Goal: Task Accomplishment & Management: Manage account settings

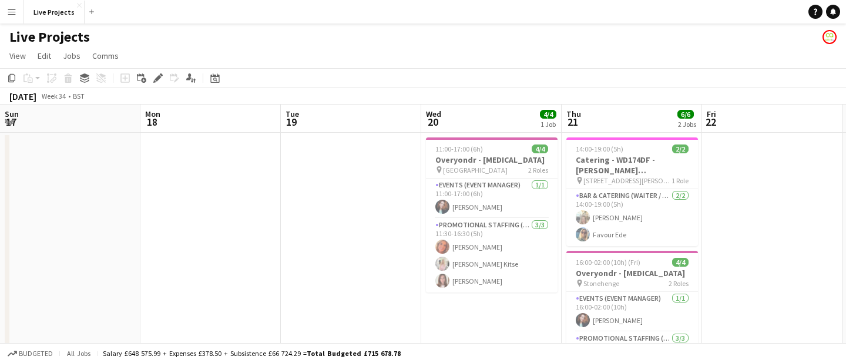
scroll to position [0, 298]
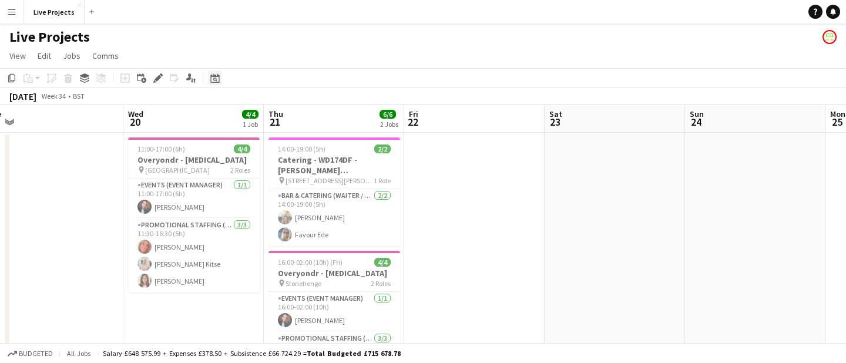
click at [218, 78] on icon "Date picker" at bounding box center [214, 77] width 9 height 9
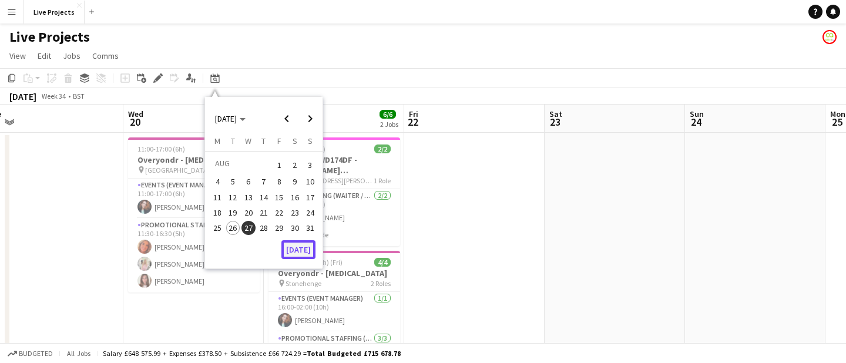
click at [293, 249] on button "[DATE]" at bounding box center [298, 249] width 34 height 19
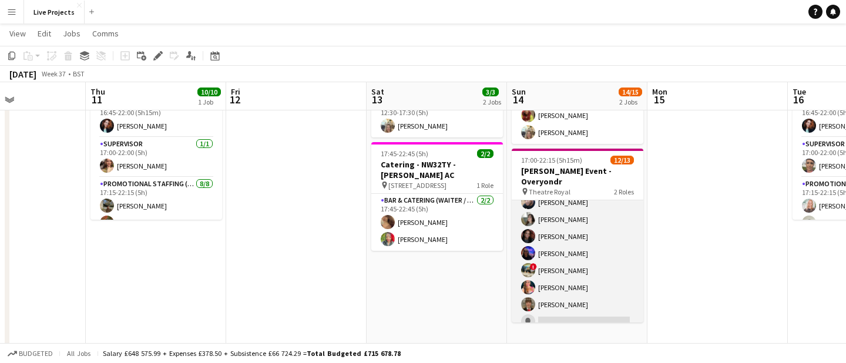
scroll to position [133, 0]
click at [591, 276] on app-card-role "Promotional Staffing (Exhibition Host) 33A [DATE] 17:15-22:15 (5h) ! [PERSON_NA…" at bounding box center [578, 221] width 132 height 227
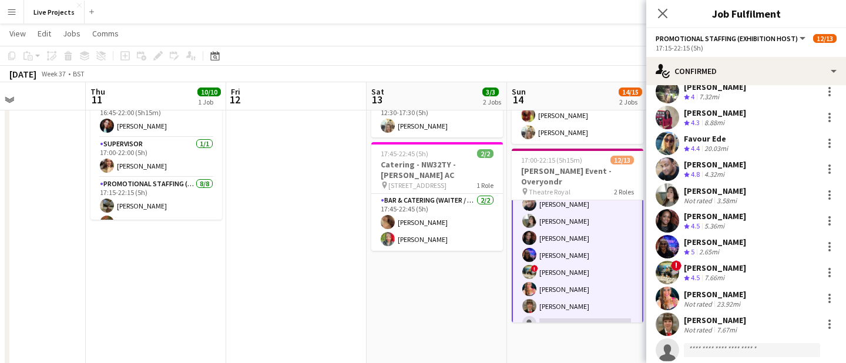
scroll to position [98, 0]
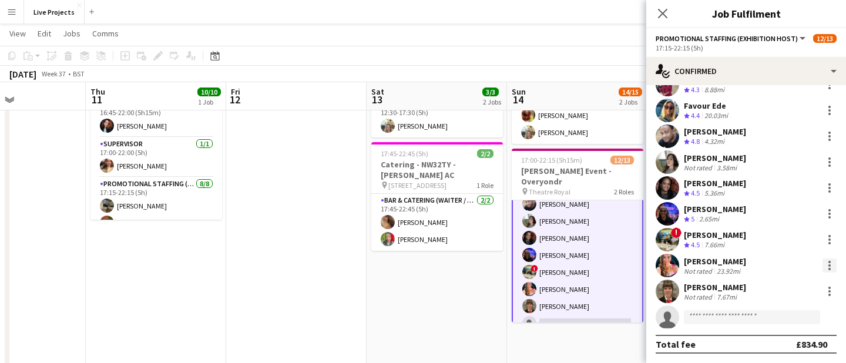
click at [833, 263] on div at bounding box center [830, 266] width 14 height 14
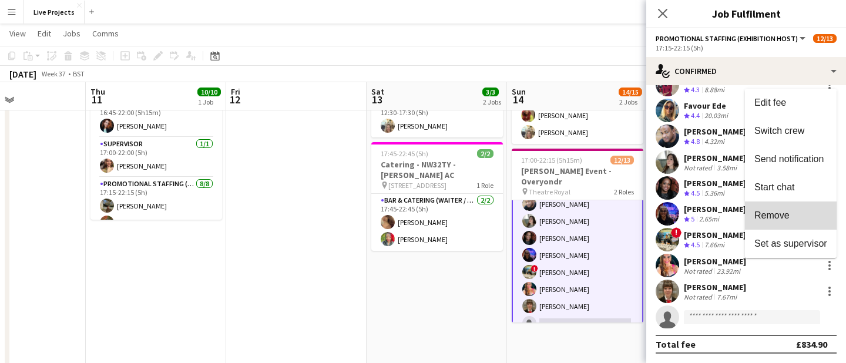
click at [785, 223] on button "Remove" at bounding box center [791, 216] width 92 height 28
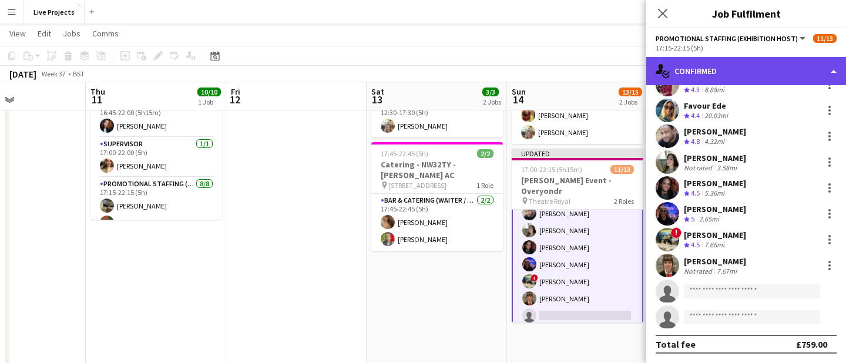
click at [769, 66] on div "single-neutral-actions-check-2 Confirmed" at bounding box center [746, 71] width 200 height 28
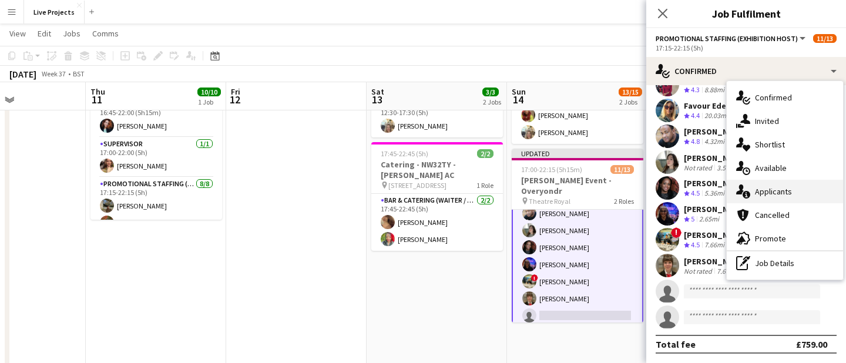
click at [775, 196] on div "single-neutral-actions-information Applicants" at bounding box center [785, 192] width 116 height 24
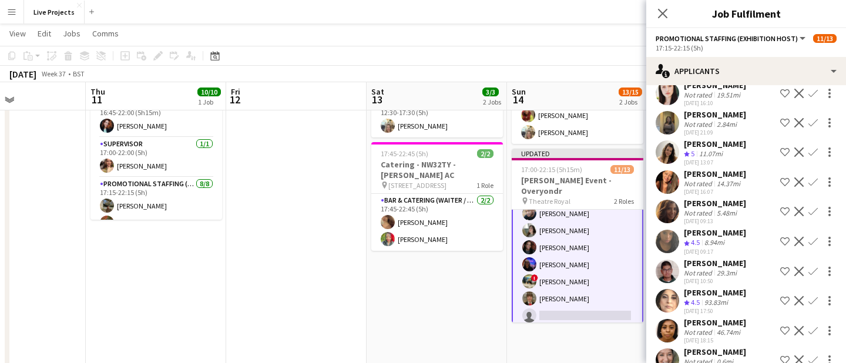
scroll to position [428, 0]
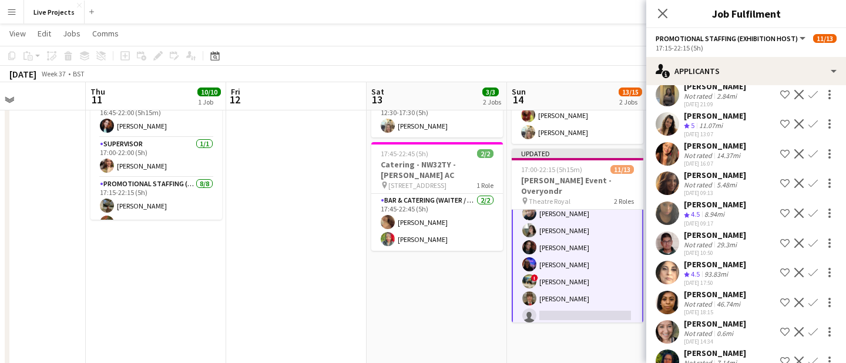
click at [815, 124] on app-icon "Confirm" at bounding box center [813, 123] width 9 height 9
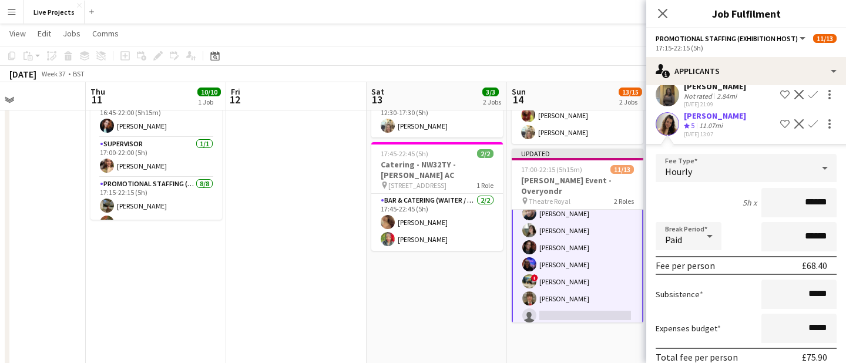
scroll to position [493, 0]
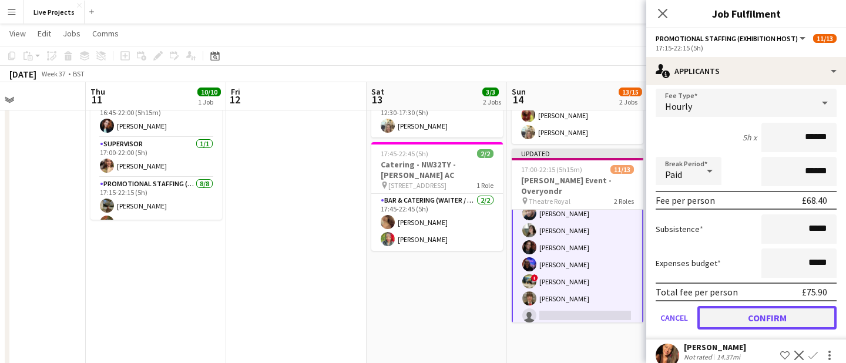
click at [785, 319] on button "Confirm" at bounding box center [767, 318] width 139 height 24
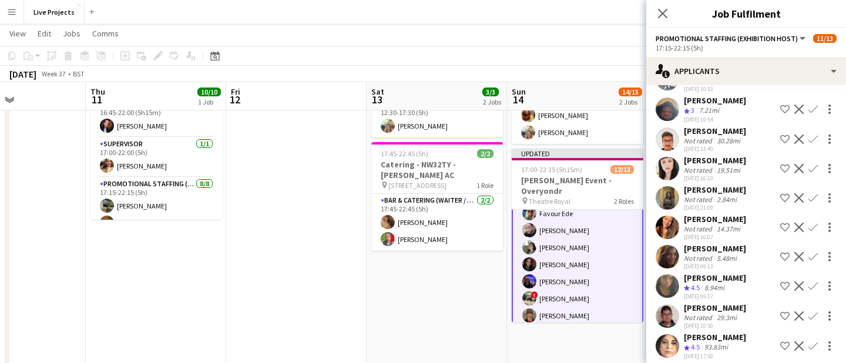
scroll to position [325, 0]
click at [814, 283] on app-icon "Confirm" at bounding box center [813, 285] width 9 height 9
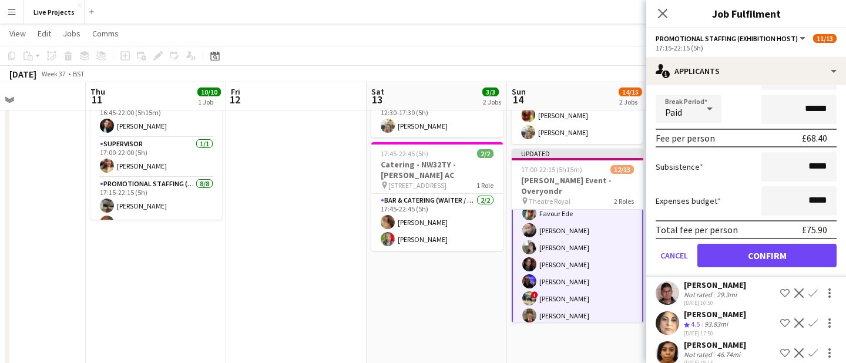
scroll to position [679, 0]
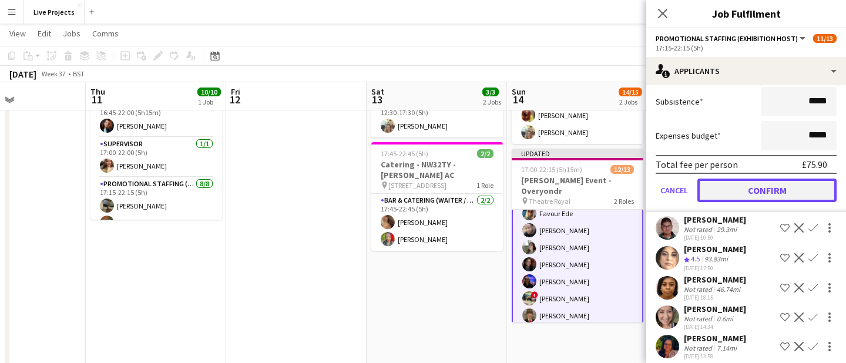
click at [769, 194] on button "Confirm" at bounding box center [767, 191] width 139 height 24
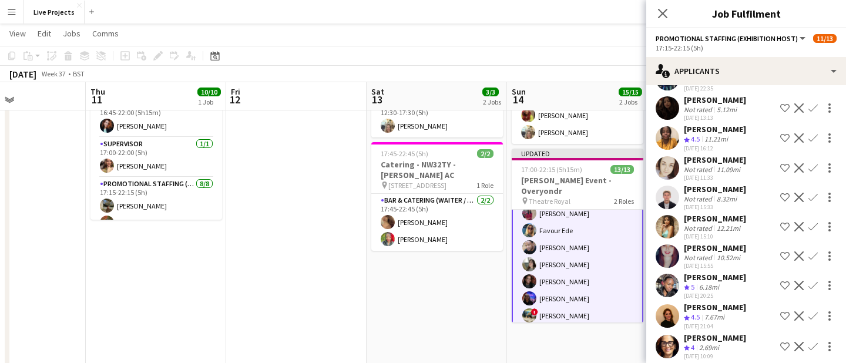
scroll to position [382, 0]
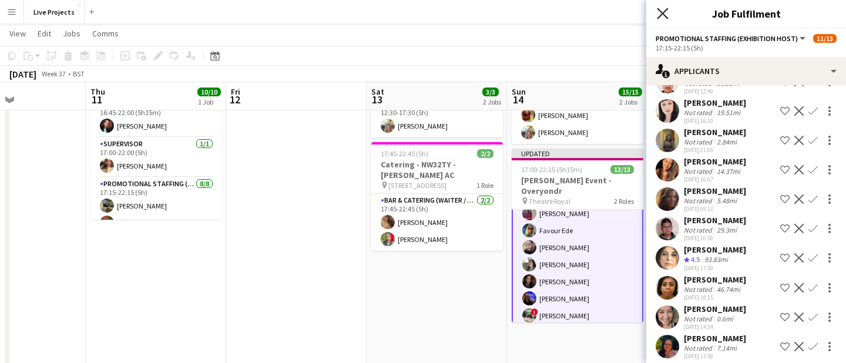
click at [663, 13] on icon at bounding box center [662, 13] width 11 height 11
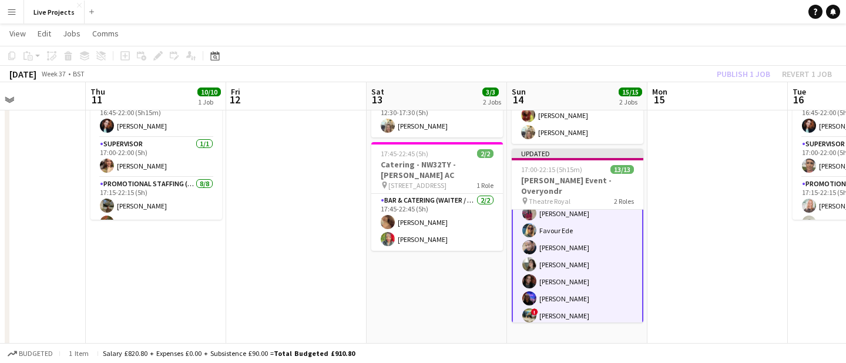
click at [735, 70] on div "Publish 1 job Revert 1 job" at bounding box center [774, 73] width 143 height 15
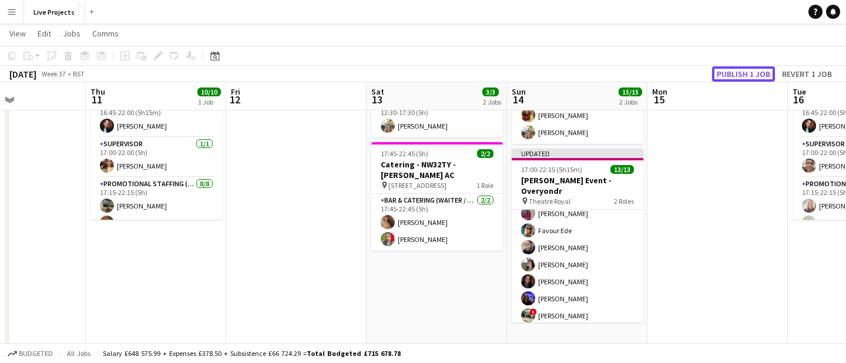
click at [735, 70] on button "Publish 1 job" at bounding box center [743, 73] width 63 height 15
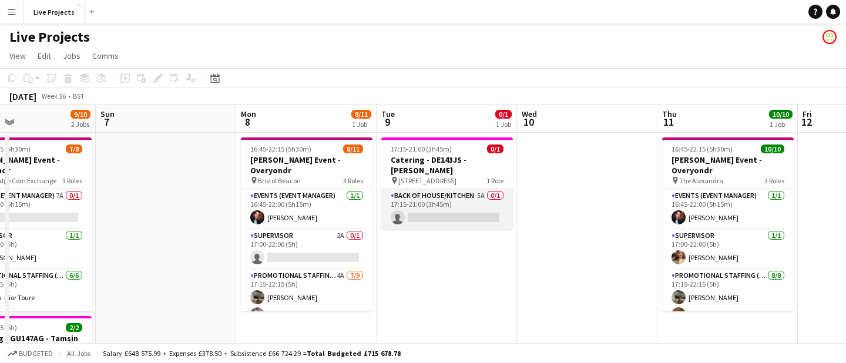
scroll to position [0, 330]
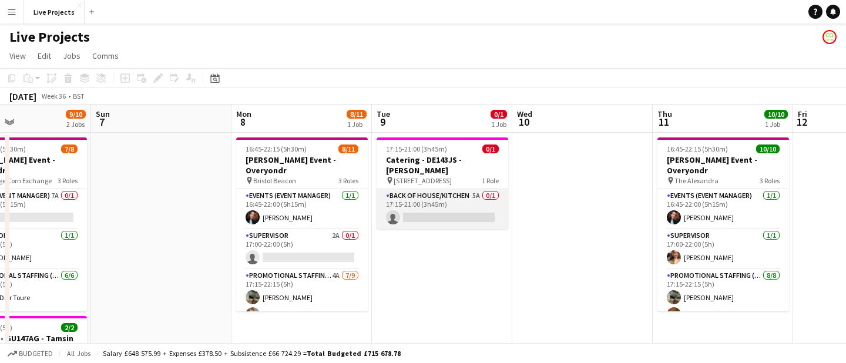
click at [488, 208] on app-card-role "Back of House/Kitchen 5A 0/1 17:15-21:00 (3h45m) single-neutral-actions" at bounding box center [443, 209] width 132 height 40
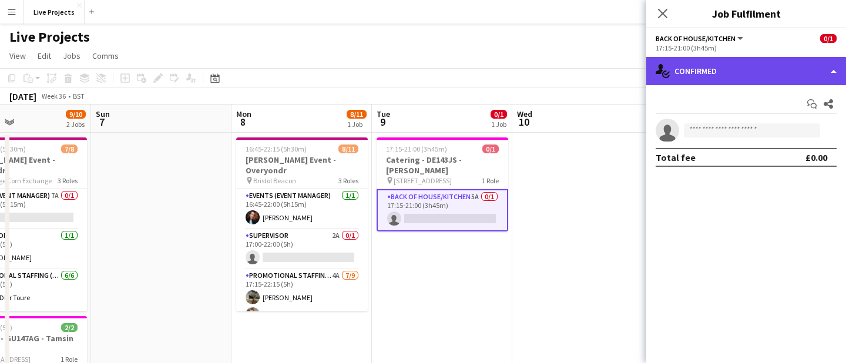
click at [729, 76] on div "single-neutral-actions-check-2 Confirmed" at bounding box center [746, 71] width 200 height 28
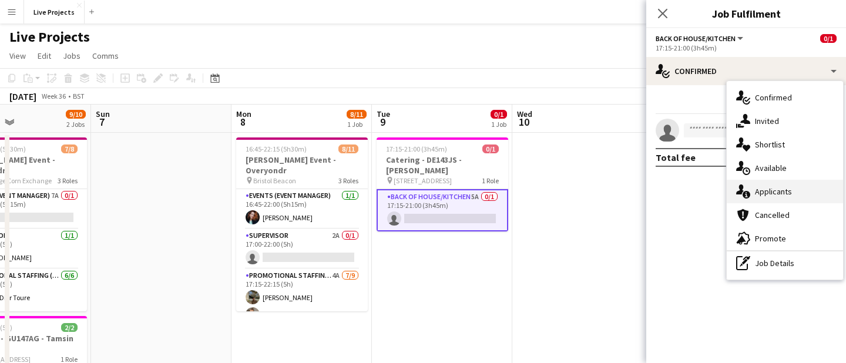
click at [767, 195] on div "single-neutral-actions-information Applicants" at bounding box center [785, 192] width 116 height 24
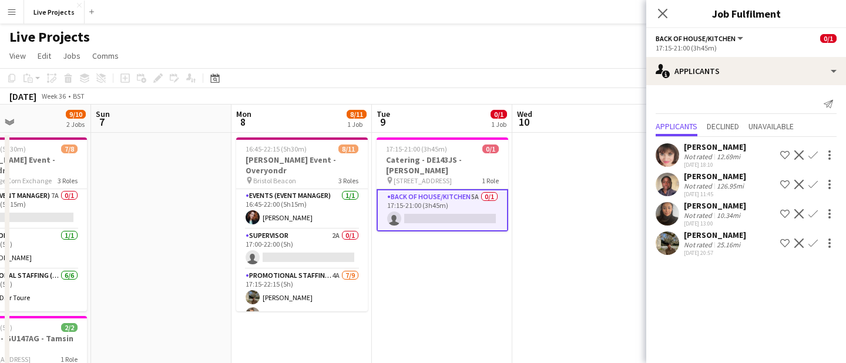
scroll to position [1, 0]
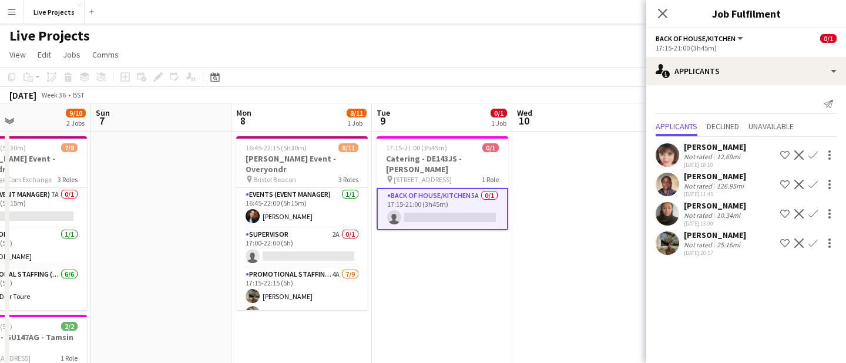
click at [718, 207] on div "[PERSON_NAME]" at bounding box center [715, 205] width 62 height 11
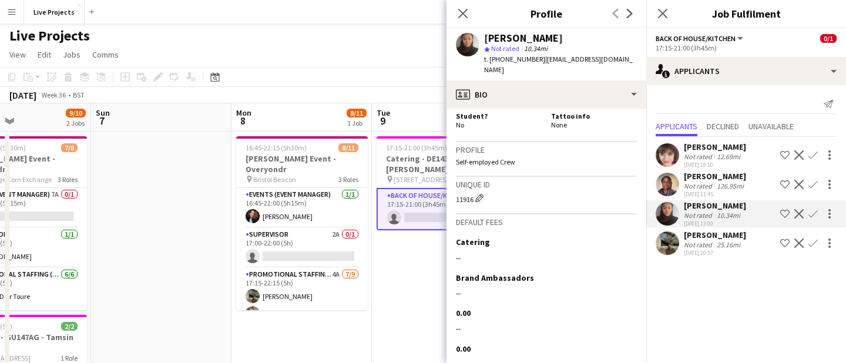
scroll to position [759, 0]
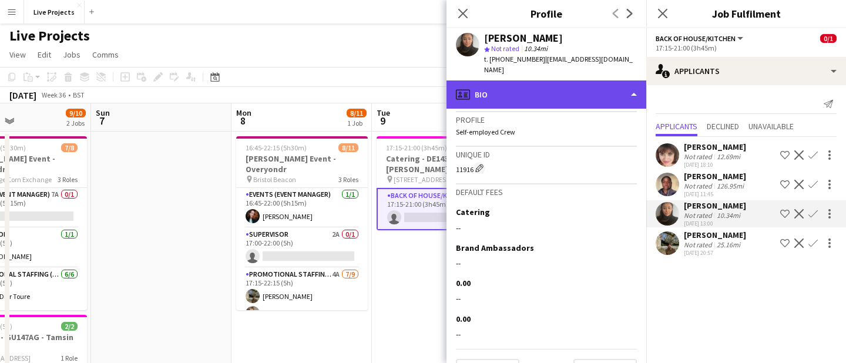
click at [555, 85] on div "profile Bio" at bounding box center [547, 95] width 200 height 28
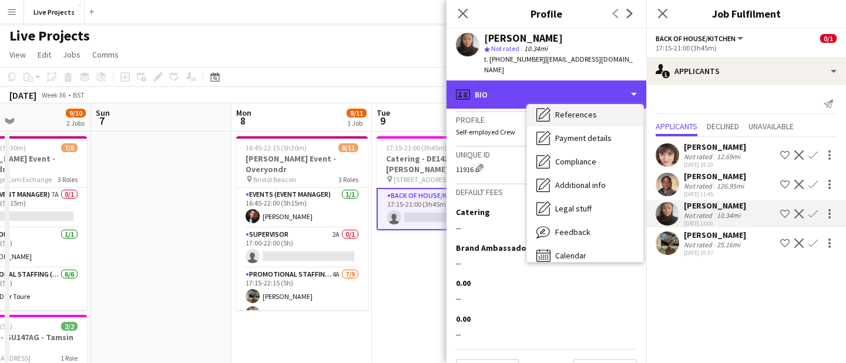
scroll to position [134, 0]
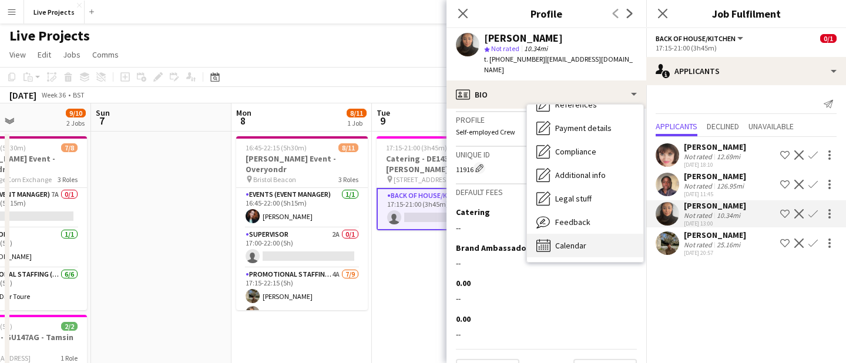
click at [578, 234] on div "Calendar Calendar" at bounding box center [585, 246] width 116 height 24
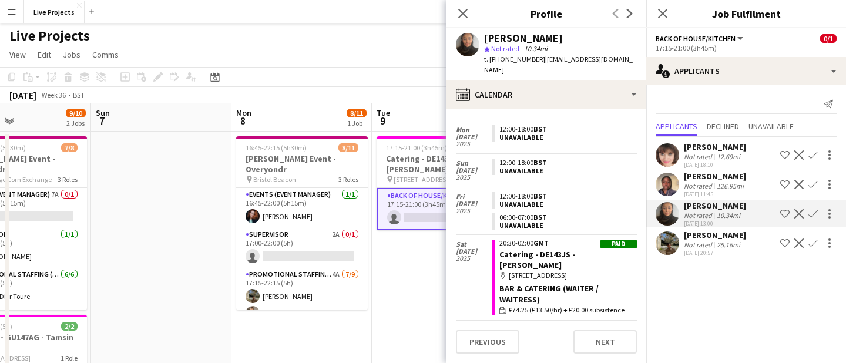
scroll to position [643, 0]
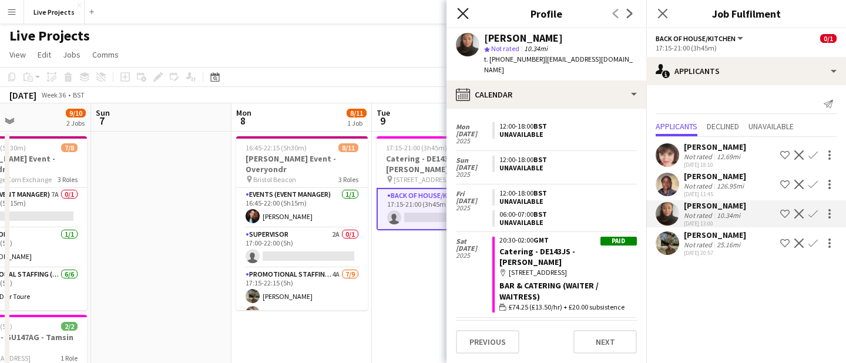
click at [465, 11] on icon at bounding box center [462, 13] width 11 height 11
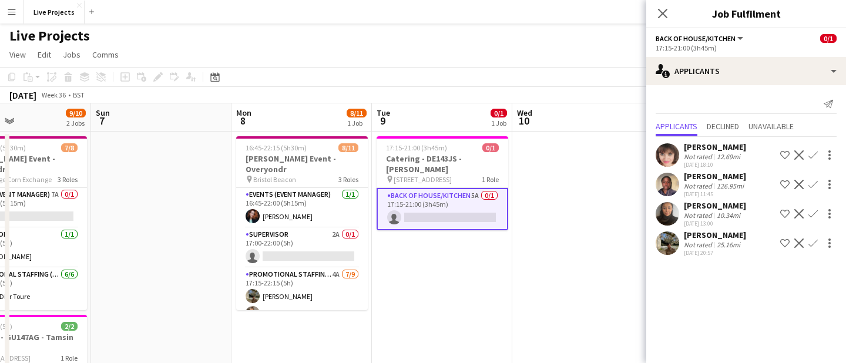
click at [720, 204] on div "[PERSON_NAME]" at bounding box center [715, 205] width 62 height 11
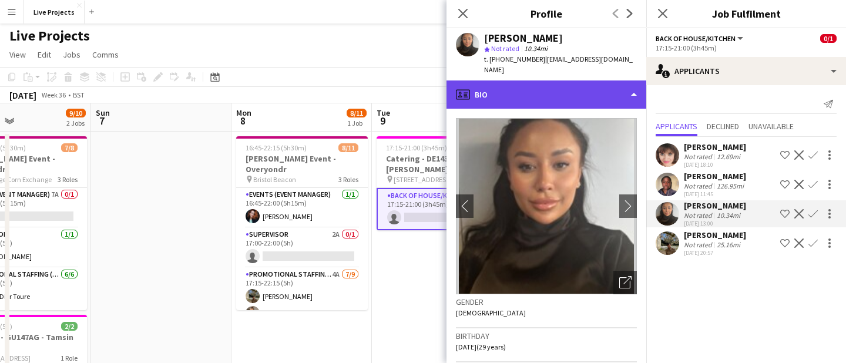
click at [594, 81] on div "profile Bio" at bounding box center [547, 95] width 200 height 28
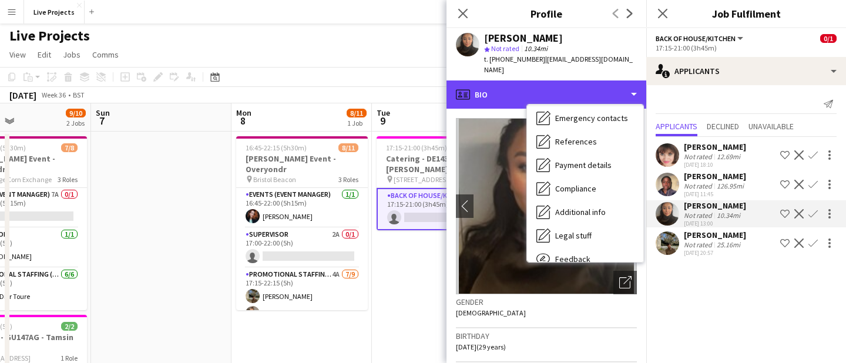
scroll to position [134, 0]
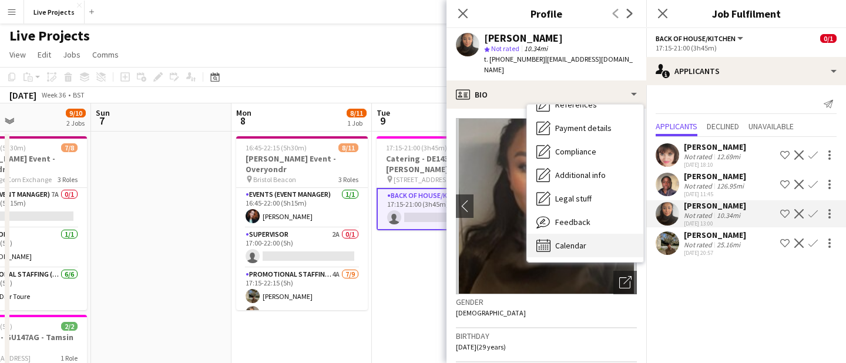
click at [571, 240] on span "Calendar" at bounding box center [570, 245] width 31 height 11
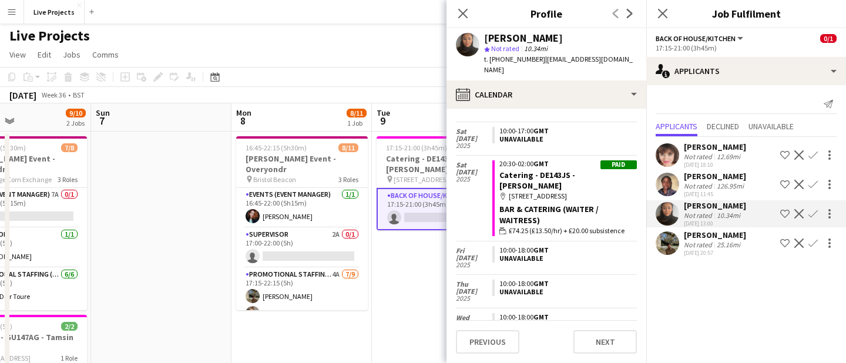
scroll to position [1021, 0]
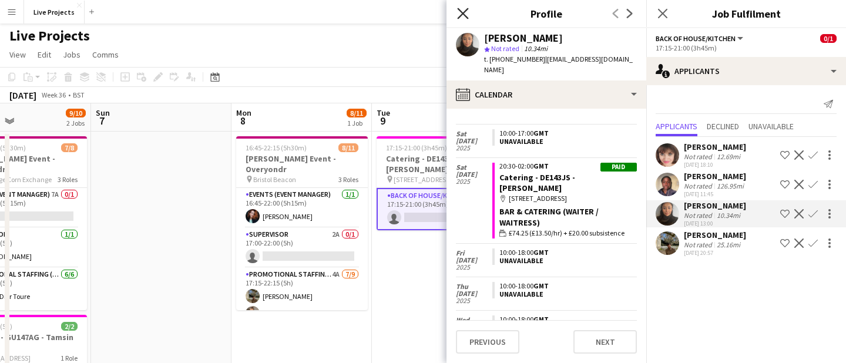
click at [464, 8] on icon "Close pop-in" at bounding box center [462, 13] width 11 height 11
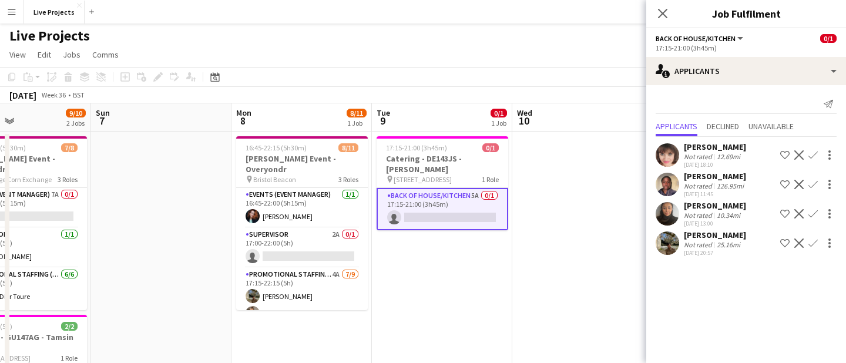
click at [815, 212] on app-icon "Confirm" at bounding box center [813, 213] width 9 height 9
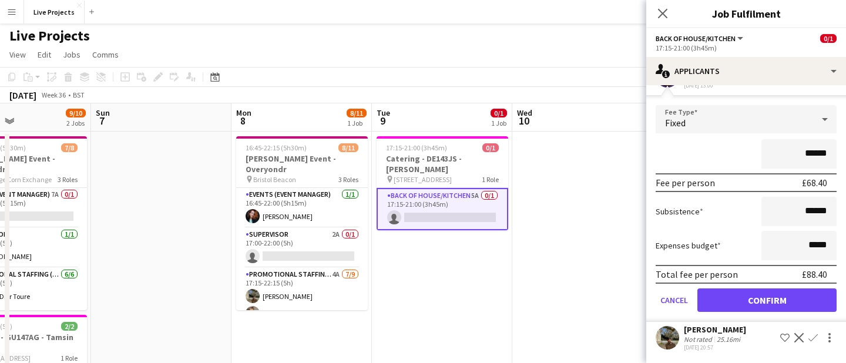
scroll to position [6, 0]
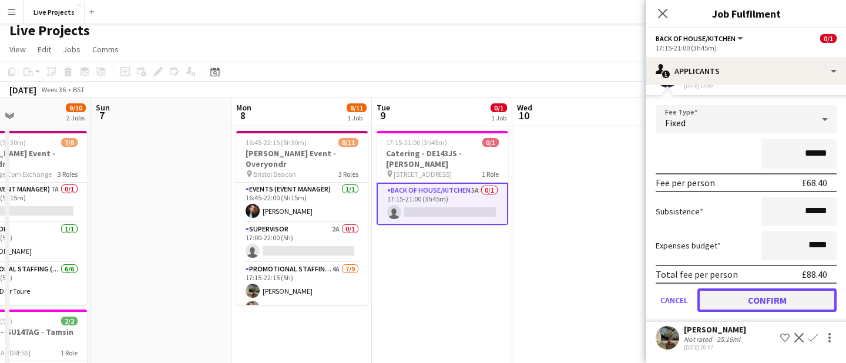
click at [750, 302] on button "Confirm" at bounding box center [767, 301] width 139 height 24
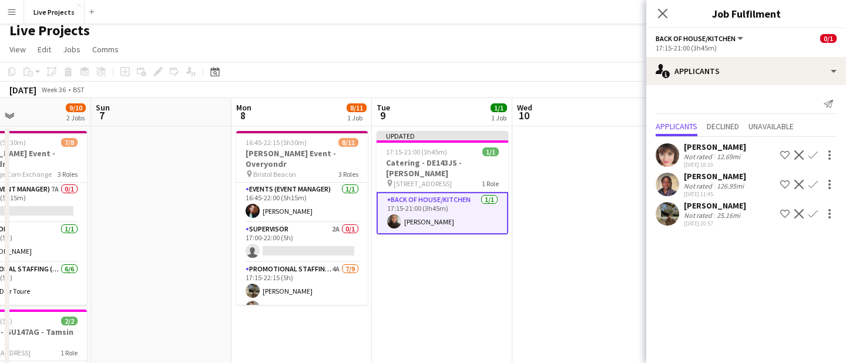
scroll to position [0, 0]
click at [664, 6] on app-icon "Close pop-in" at bounding box center [663, 13] width 17 height 17
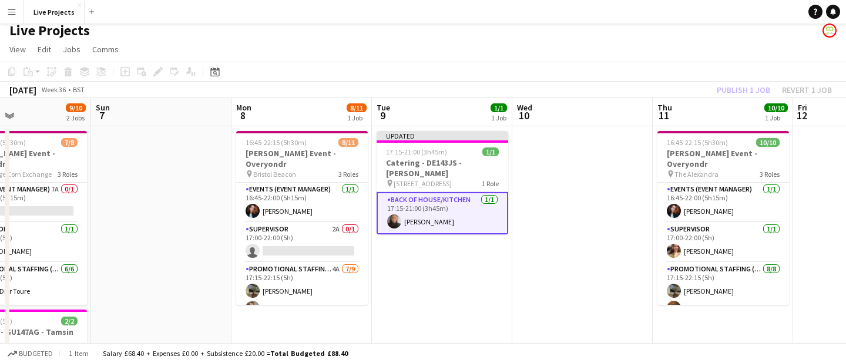
click at [737, 86] on div "Publish 1 job Revert 1 job" at bounding box center [774, 89] width 143 height 15
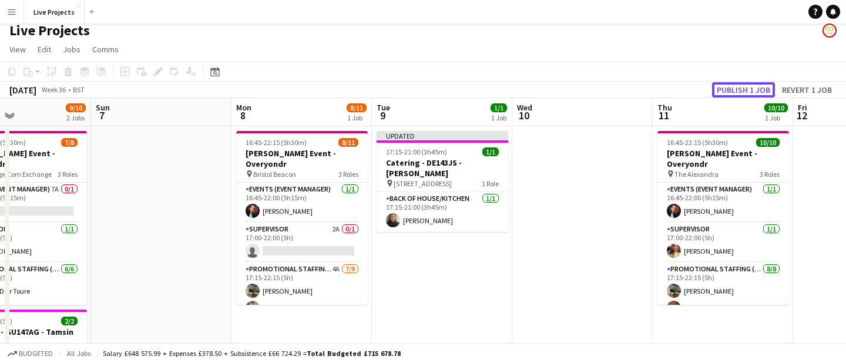
click at [737, 86] on button "Publish 1 job" at bounding box center [743, 89] width 63 height 15
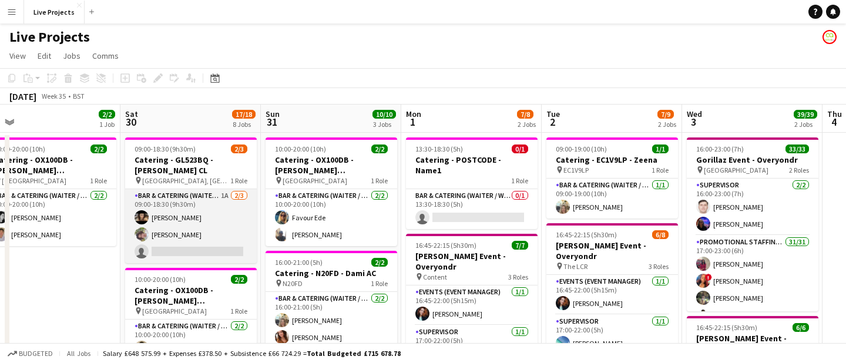
click at [217, 232] on app-card-role "Bar & Catering (Waiter / waitress) 1A [DATE] 09:00-18:30 (9h30m) [PERSON_NAME] …" at bounding box center [191, 226] width 132 height 74
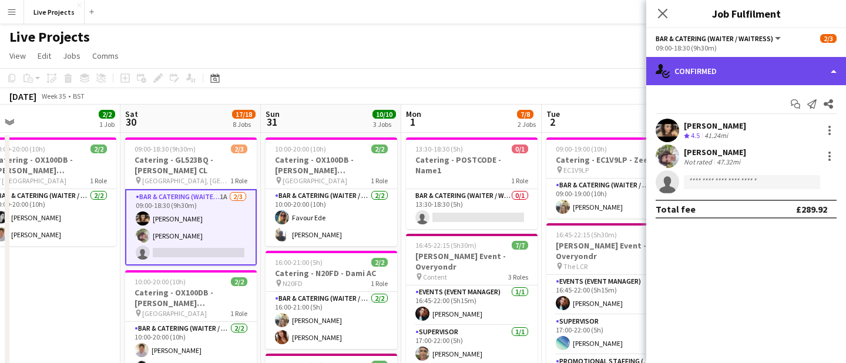
click at [749, 71] on div "single-neutral-actions-check-2 Confirmed" at bounding box center [746, 71] width 200 height 28
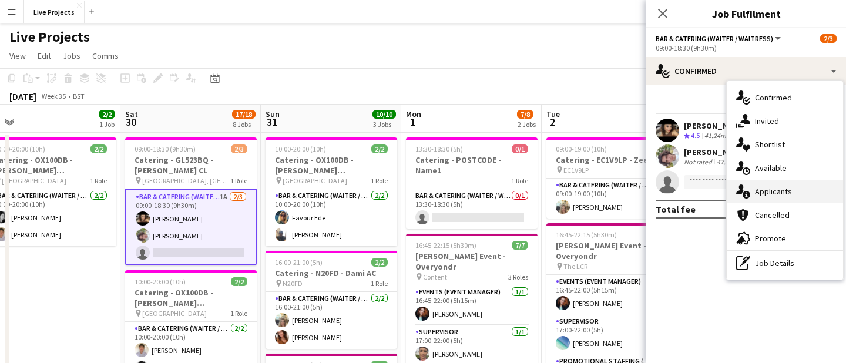
click at [766, 190] on div "single-neutral-actions-information Applicants" at bounding box center [785, 192] width 116 height 24
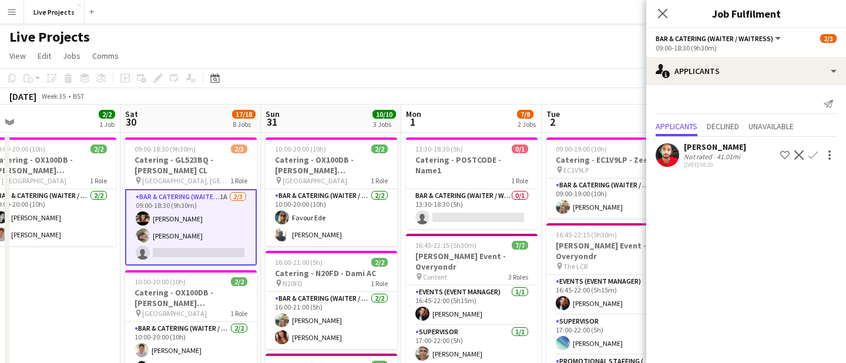
click at [713, 143] on div "[PERSON_NAME]" at bounding box center [715, 147] width 62 height 11
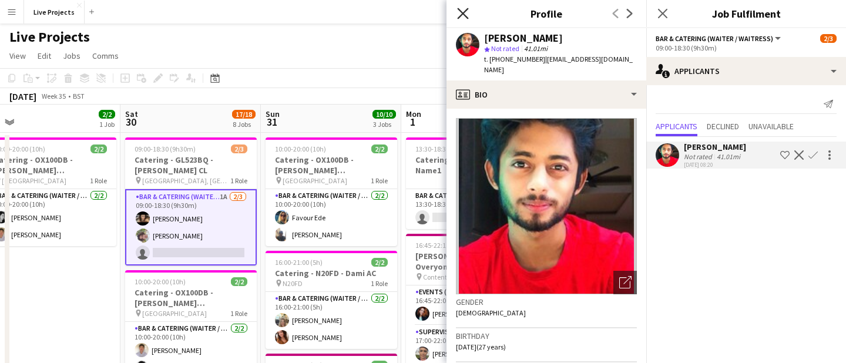
click at [464, 11] on icon at bounding box center [462, 13] width 11 height 11
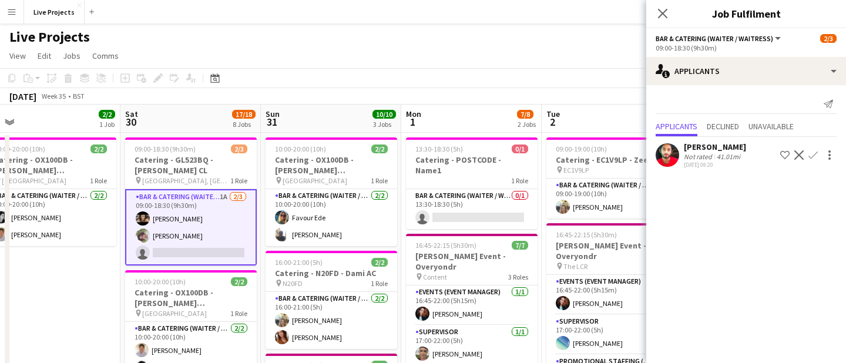
click at [812, 155] on app-icon "Confirm" at bounding box center [813, 154] width 9 height 9
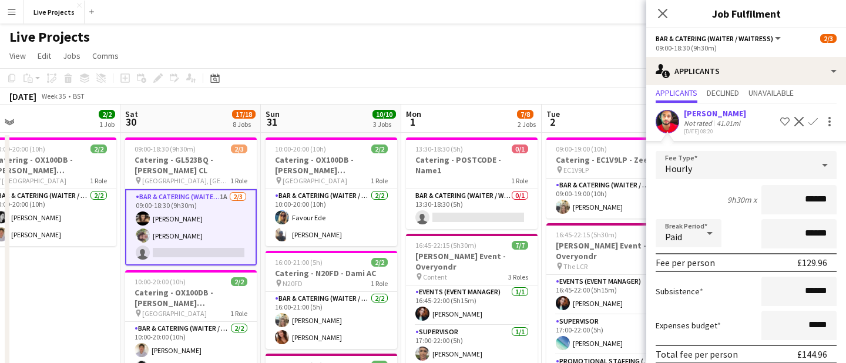
scroll to position [84, 0]
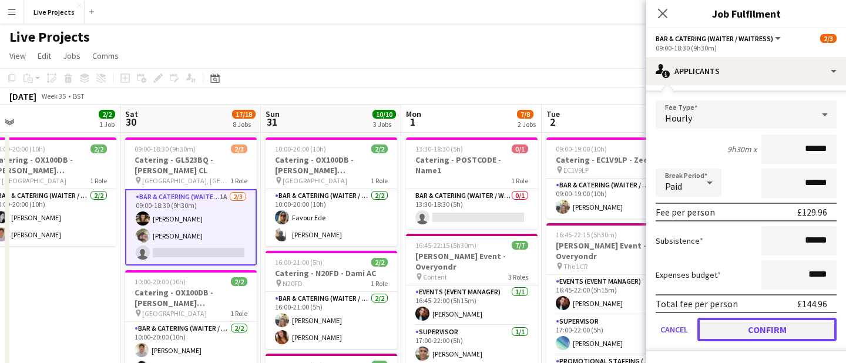
click at [750, 326] on button "Confirm" at bounding box center [767, 330] width 139 height 24
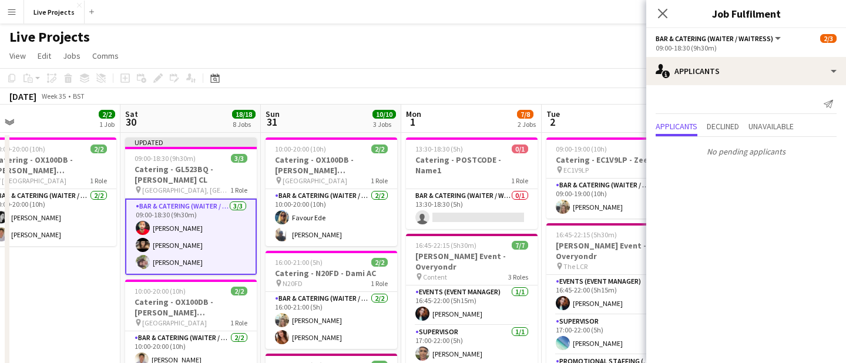
scroll to position [0, 0]
click at [662, 17] on icon "Close pop-in" at bounding box center [662, 13] width 11 height 11
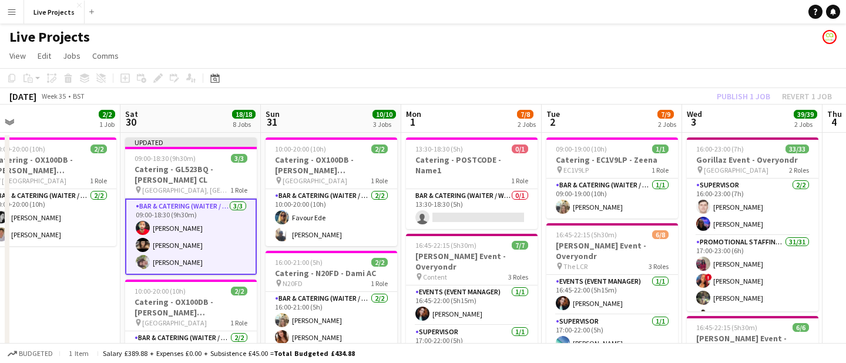
click at [733, 92] on div "Publish 1 job Revert 1 job" at bounding box center [774, 96] width 143 height 15
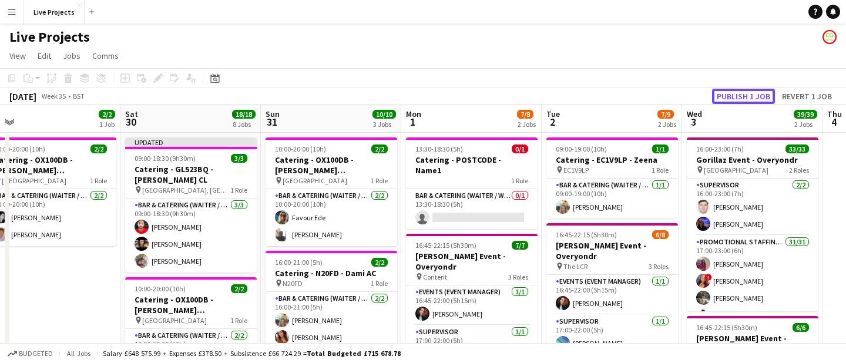
click at [733, 92] on button "Publish 1 job" at bounding box center [743, 96] width 63 height 15
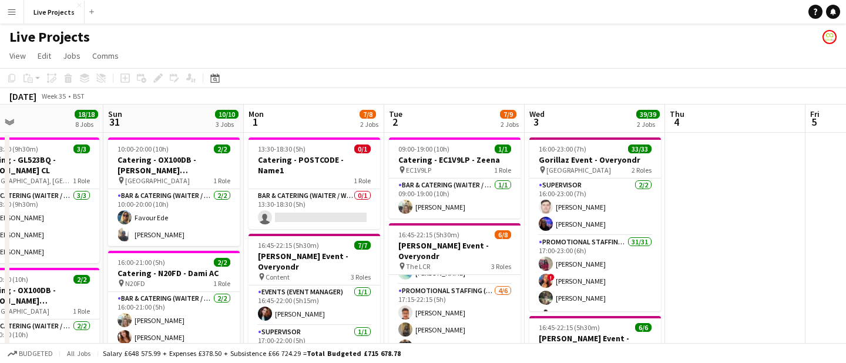
scroll to position [71, 0]
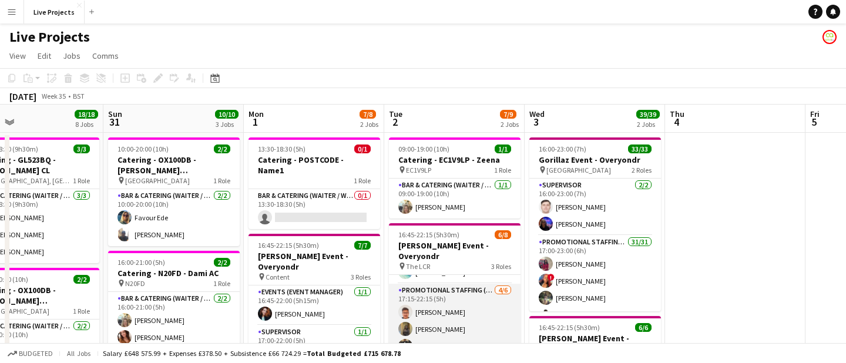
click at [475, 313] on app-card-role "Promotional Staffing (Exhibition Host) [DATE] 17:15-22:15 (5h) [PERSON_NAME] [P…" at bounding box center [455, 348] width 132 height 129
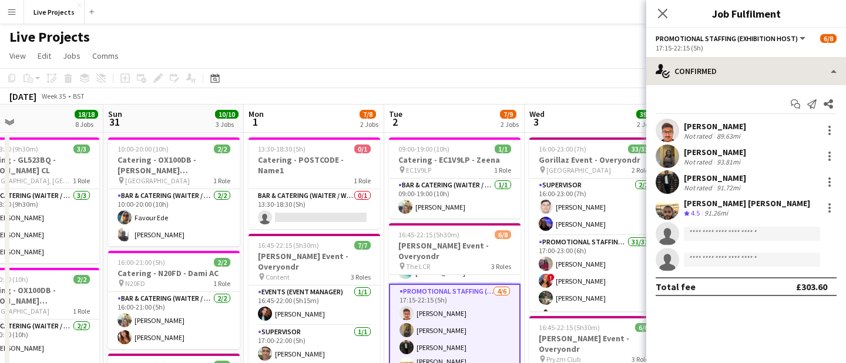
scroll to position [0, 598]
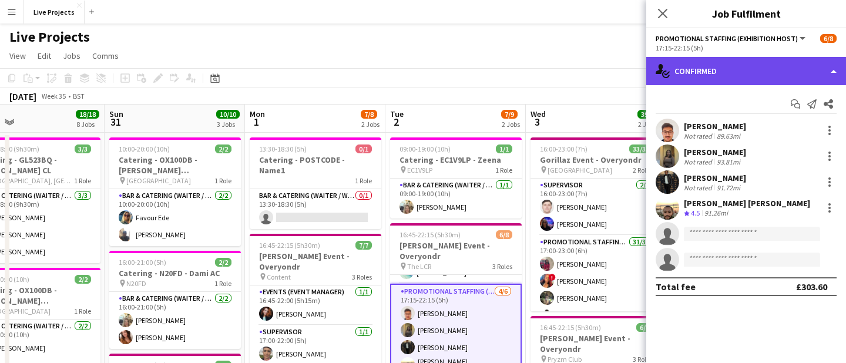
click at [798, 77] on div "single-neutral-actions-check-2 Confirmed" at bounding box center [746, 71] width 200 height 28
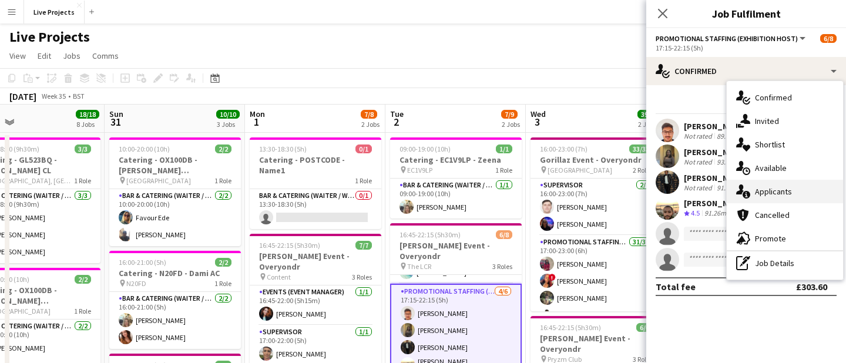
click at [780, 187] on div "single-neutral-actions-information Applicants" at bounding box center [785, 192] width 116 height 24
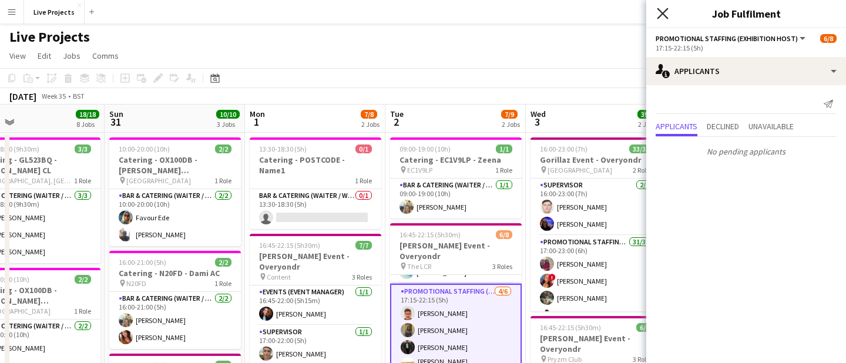
click at [662, 15] on icon "Close pop-in" at bounding box center [662, 13] width 11 height 11
